Goal: Task Accomplishment & Management: Manage account settings

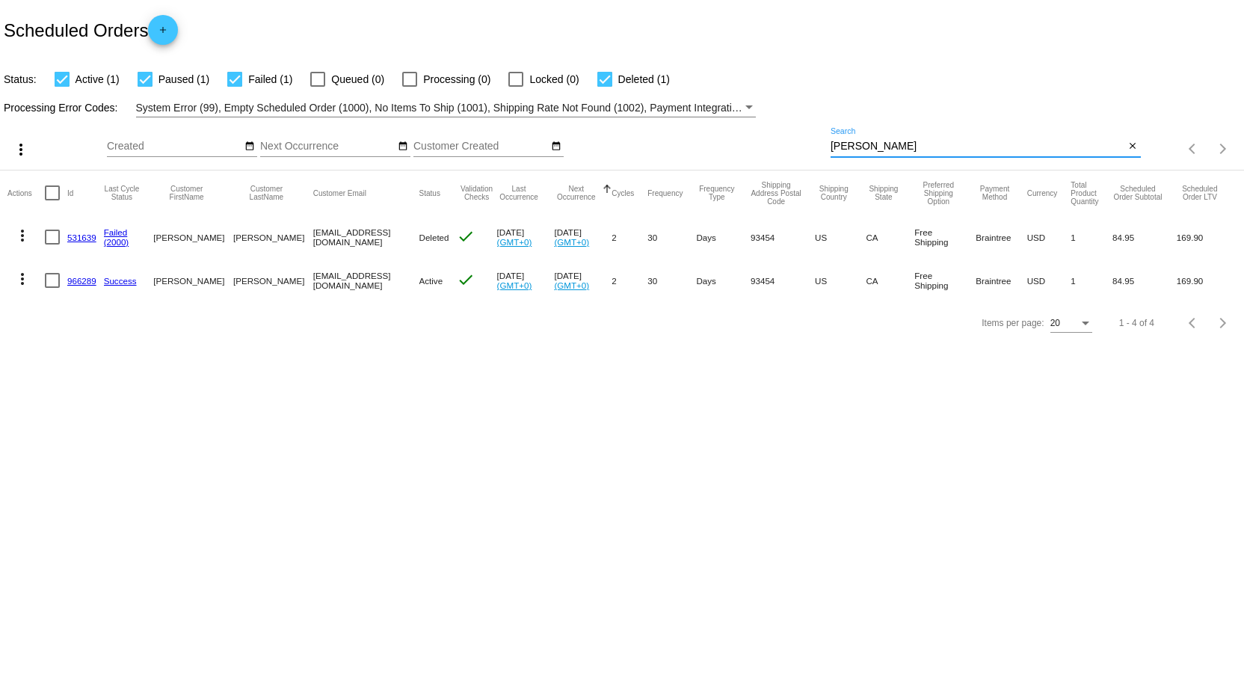
click at [856, 151] on input "[PERSON_NAME]" at bounding box center [977, 147] width 295 height 12
type input "Balmores"
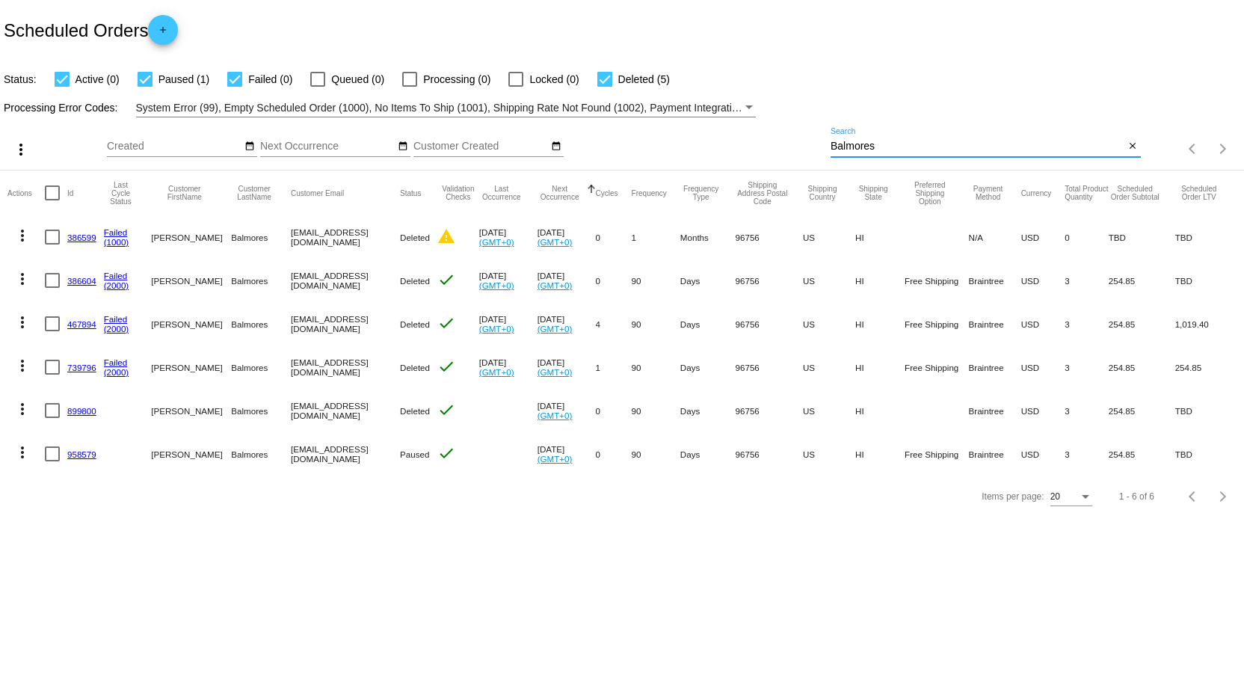
click at [22, 455] on mat-icon "more_vert" at bounding box center [22, 452] width 18 height 18
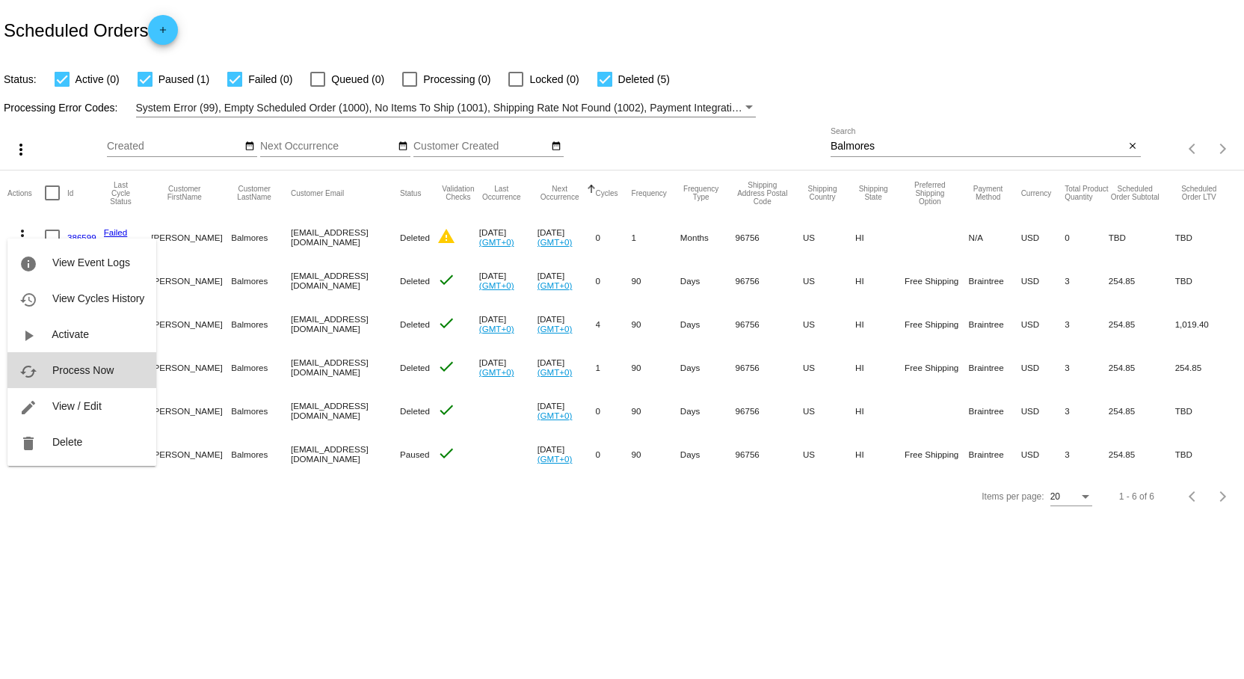
click at [90, 375] on span "Process Now" at bounding box center [82, 370] width 61 height 12
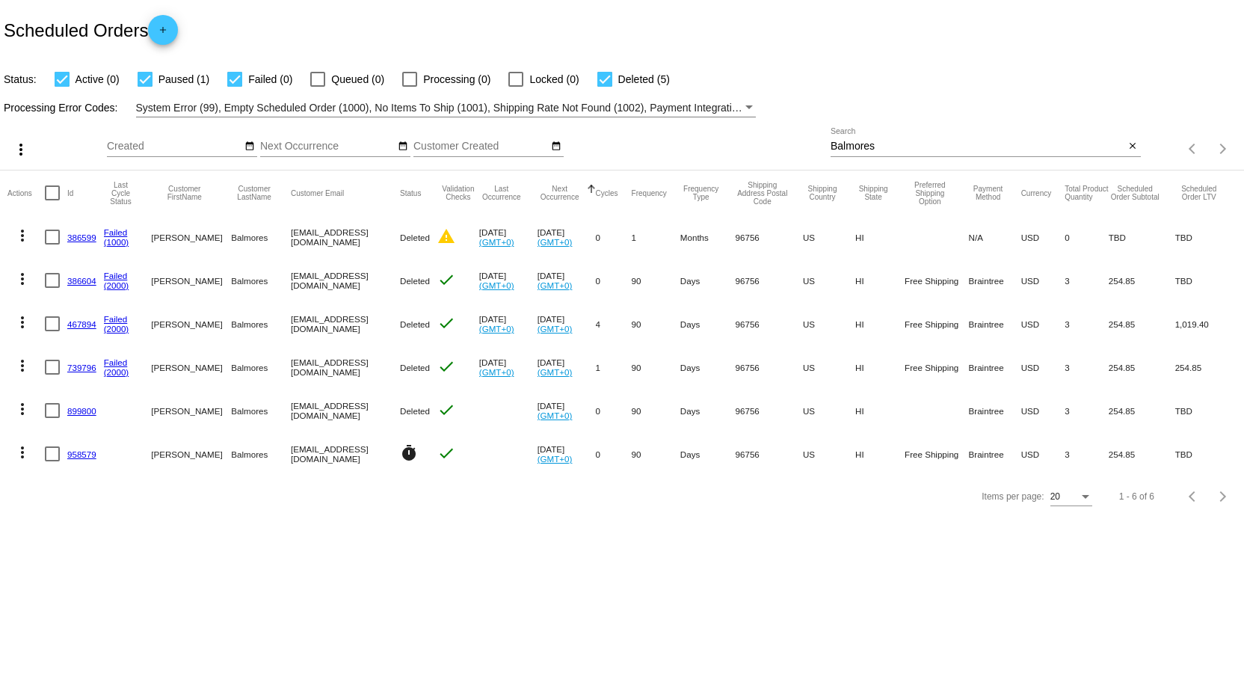
click at [73, 452] on link "958579" at bounding box center [81, 454] width 29 height 10
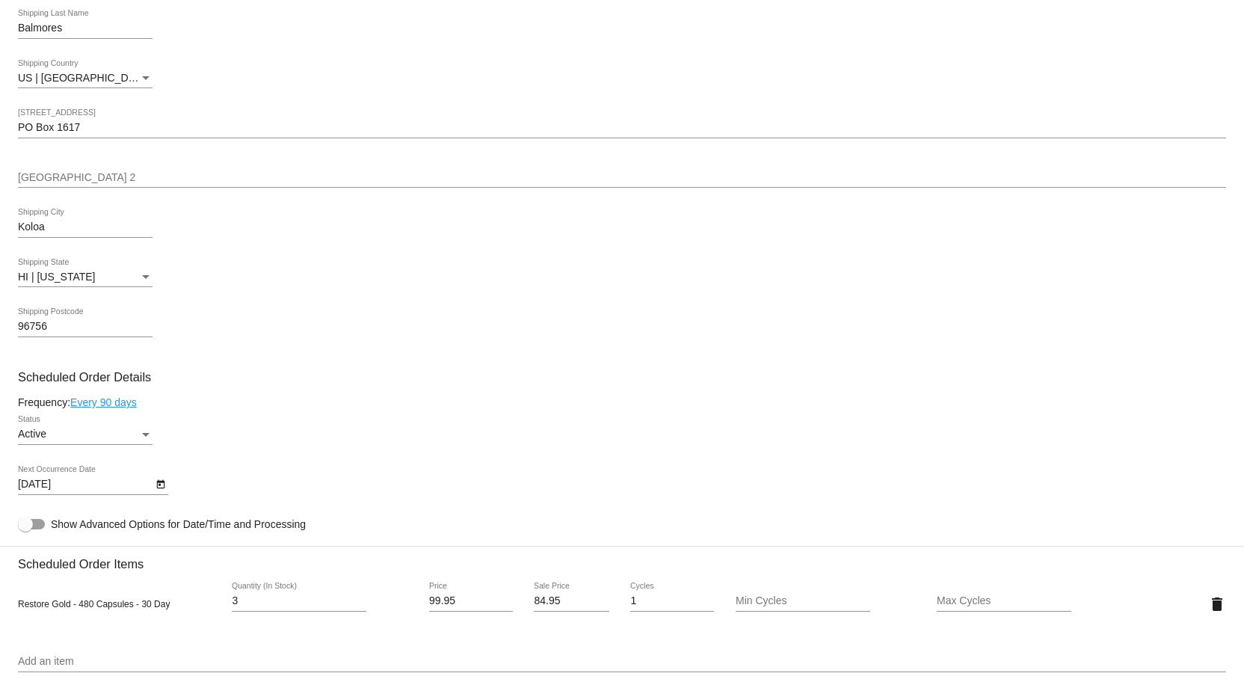
scroll to position [513, 0]
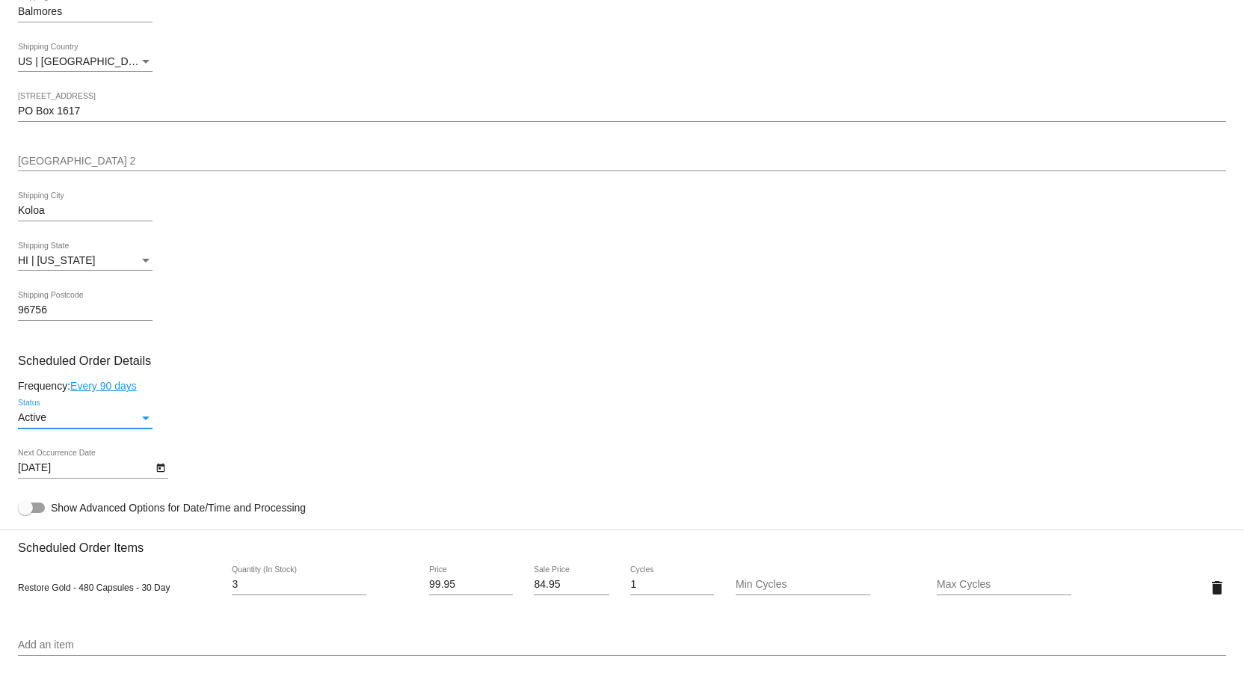
click at [136, 424] on div "Active" at bounding box center [78, 418] width 121 height 12
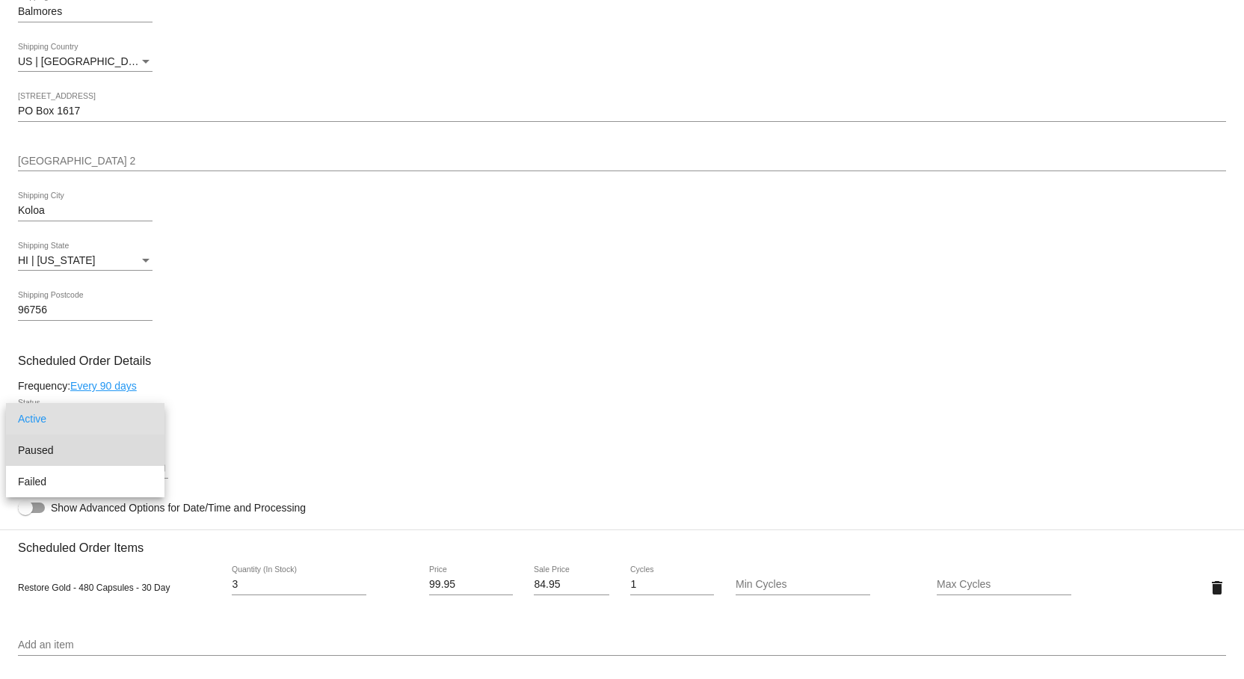
click at [125, 444] on span "Paused" at bounding box center [85, 449] width 135 height 31
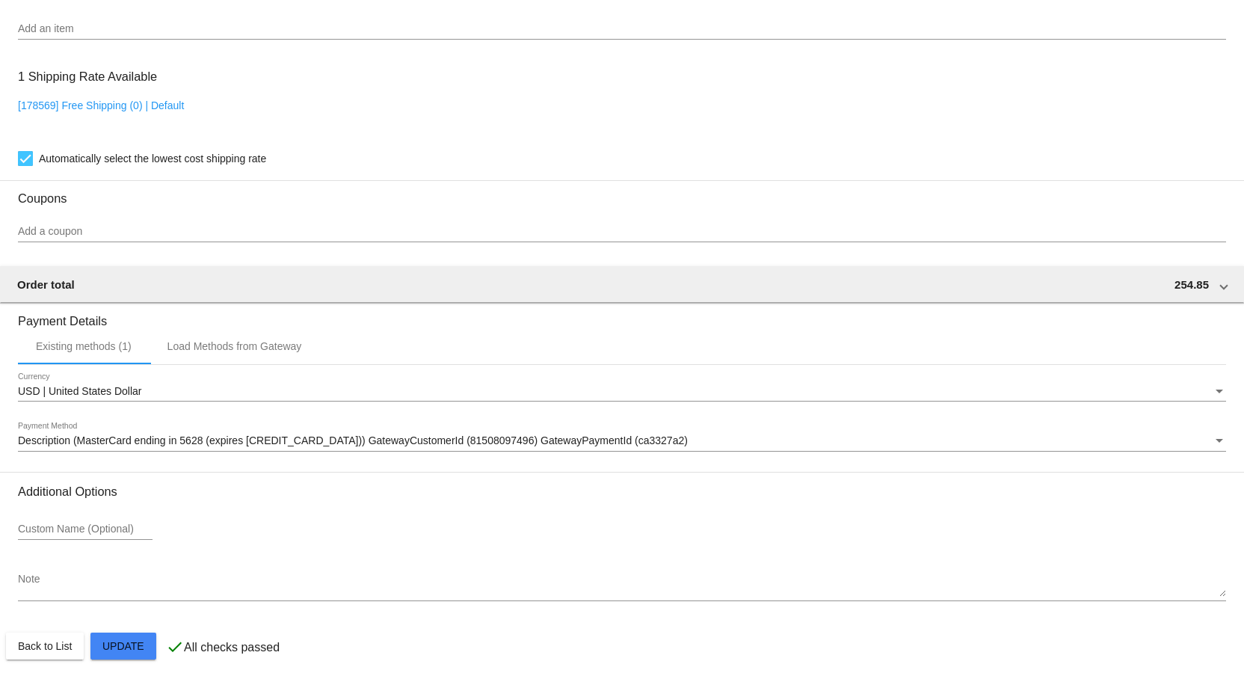
scroll to position [1134, 0]
